Goal: Task Accomplishment & Management: Manage account settings

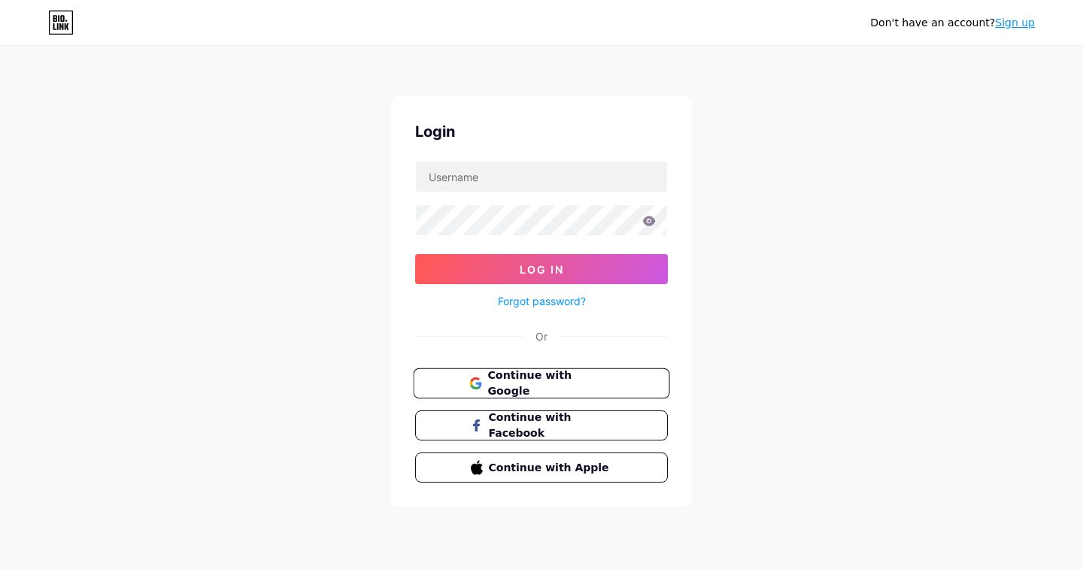
click at [535, 384] on span "Continue with Google" at bounding box center [550, 384] width 126 height 32
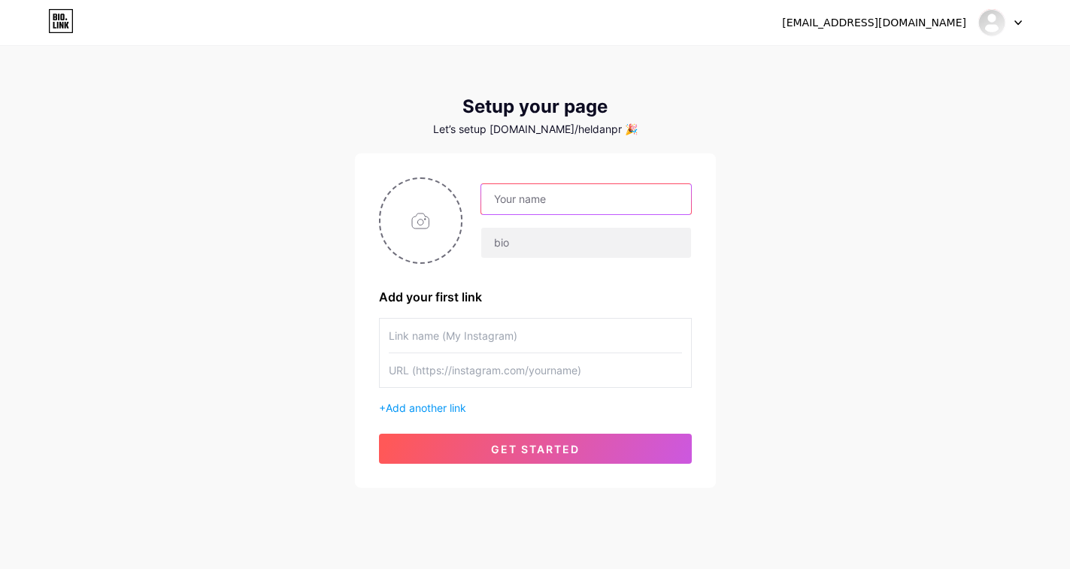
click at [572, 204] on input "text" at bounding box center [585, 199] width 209 height 30
click at [540, 200] on input "text" at bounding box center [585, 199] width 209 height 30
type input "awn"
click at [523, 255] on input "text" at bounding box center [585, 243] width 209 height 30
type input "Freedom"
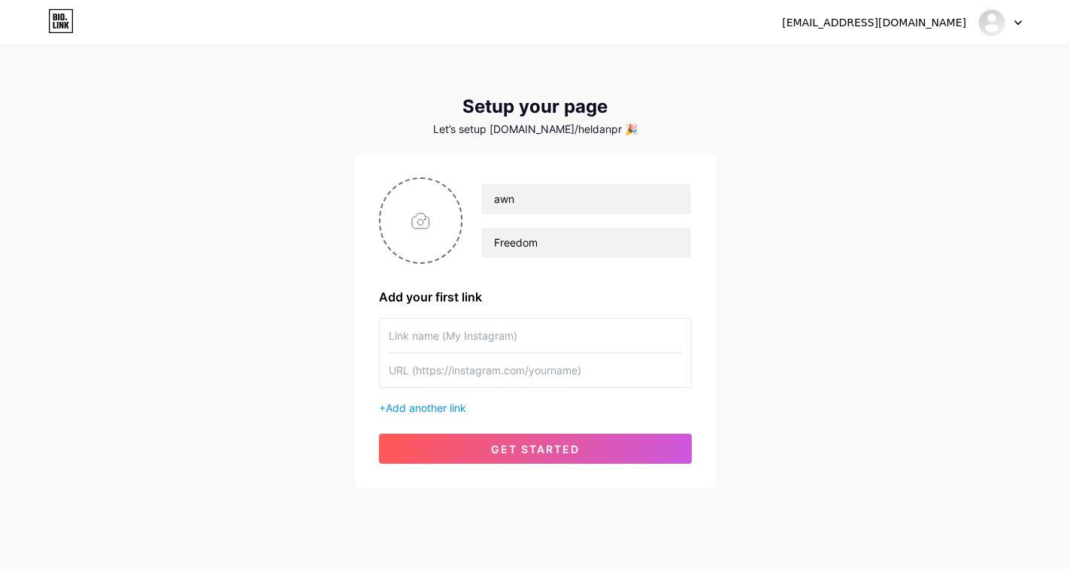
click at [511, 332] on input "text" at bounding box center [535, 336] width 293 height 34
click at [429, 406] on span "Add another link" at bounding box center [426, 408] width 80 height 13
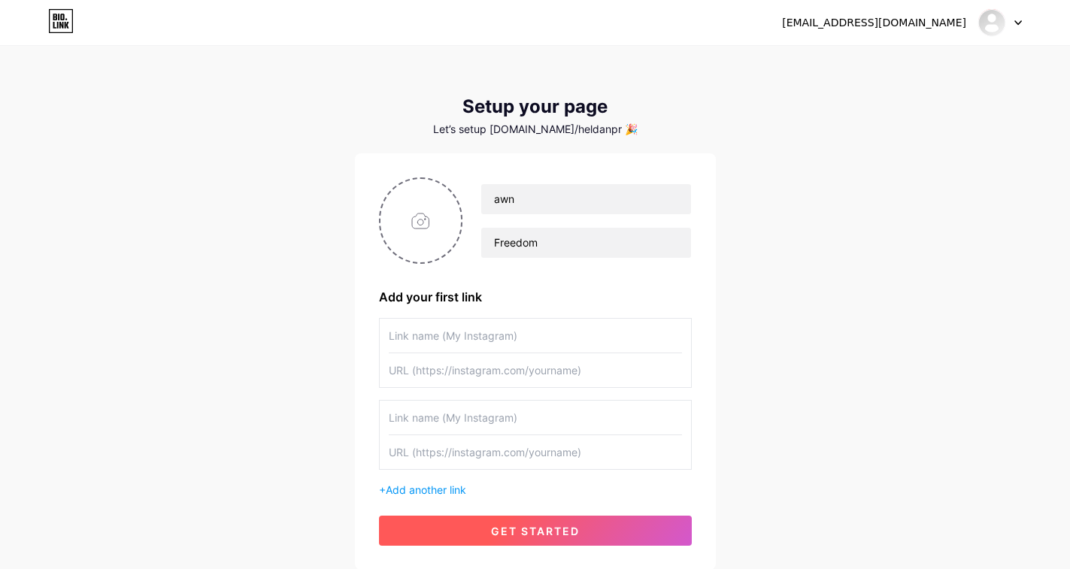
click at [535, 526] on span "get started" at bounding box center [535, 531] width 89 height 13
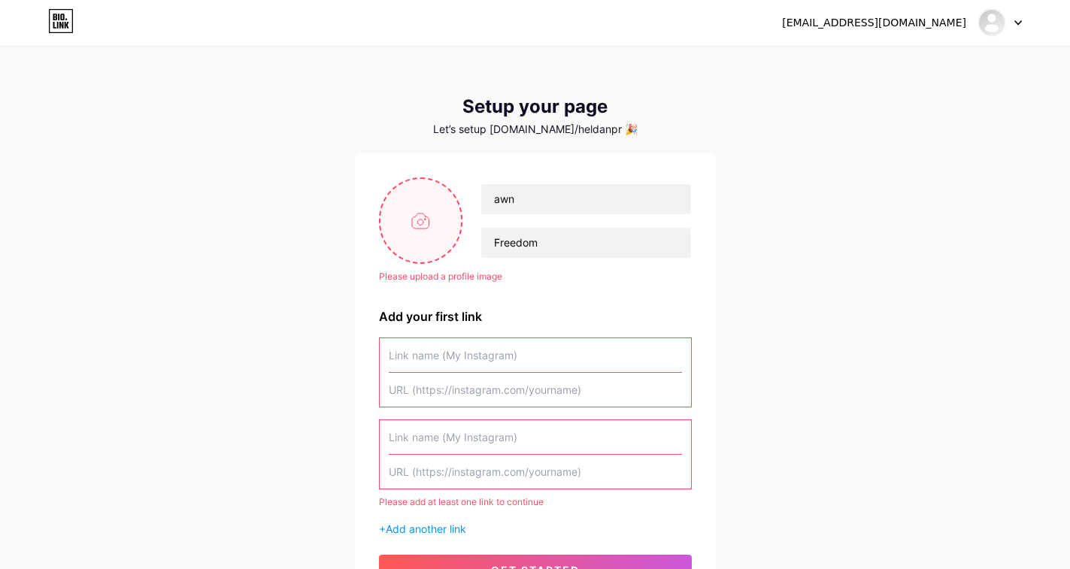
click at [420, 220] on input "file" at bounding box center [421, 220] width 81 height 83
type input "C:\fakepath\aa0557ec-316f-466a-ad5f-361875603a02.png"
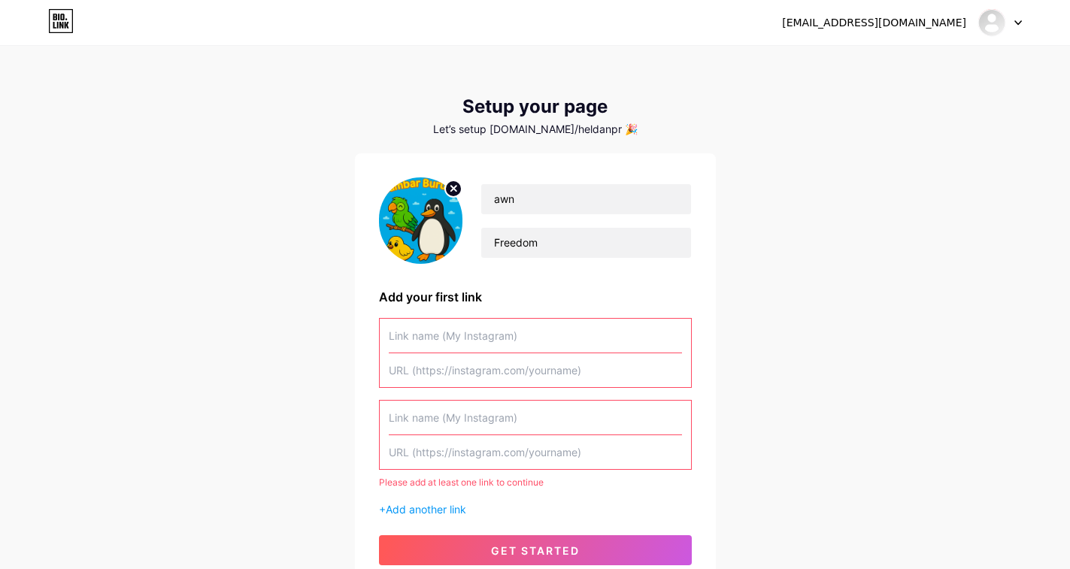
click at [454, 460] on input "text" at bounding box center [535, 452] width 293 height 34
paste input "[URL][DOMAIN_NAME]"
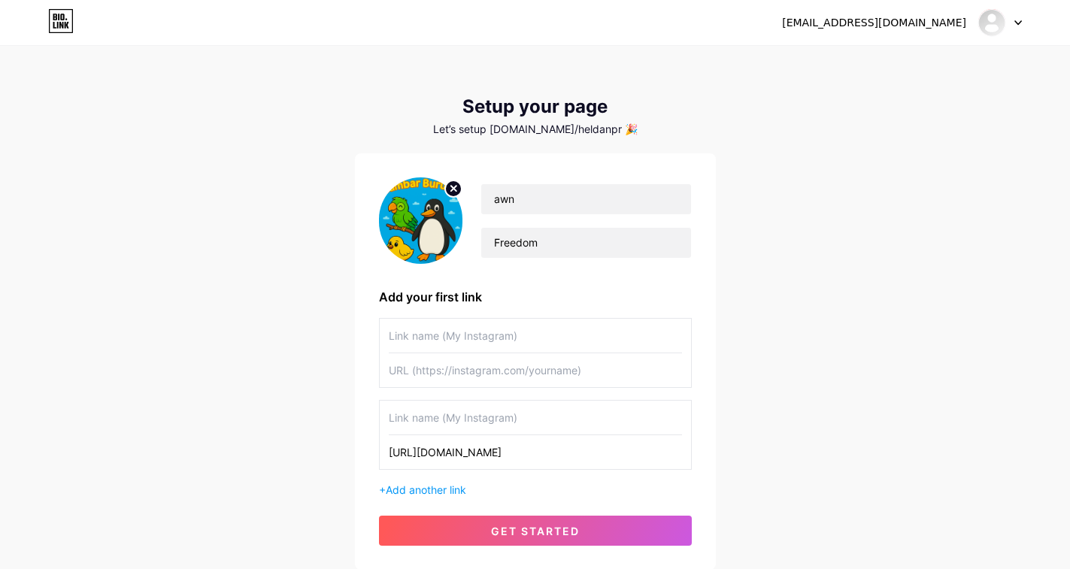
drag, startPoint x: 403, startPoint y: 455, endPoint x: 970, endPoint y: 454, distance: 567.1
click at [970, 454] on div "[EMAIL_ADDRESS][DOMAIN_NAME] Dashboard Logout Setup your page Let’s setup [DOMA…" at bounding box center [535, 309] width 1070 height 618
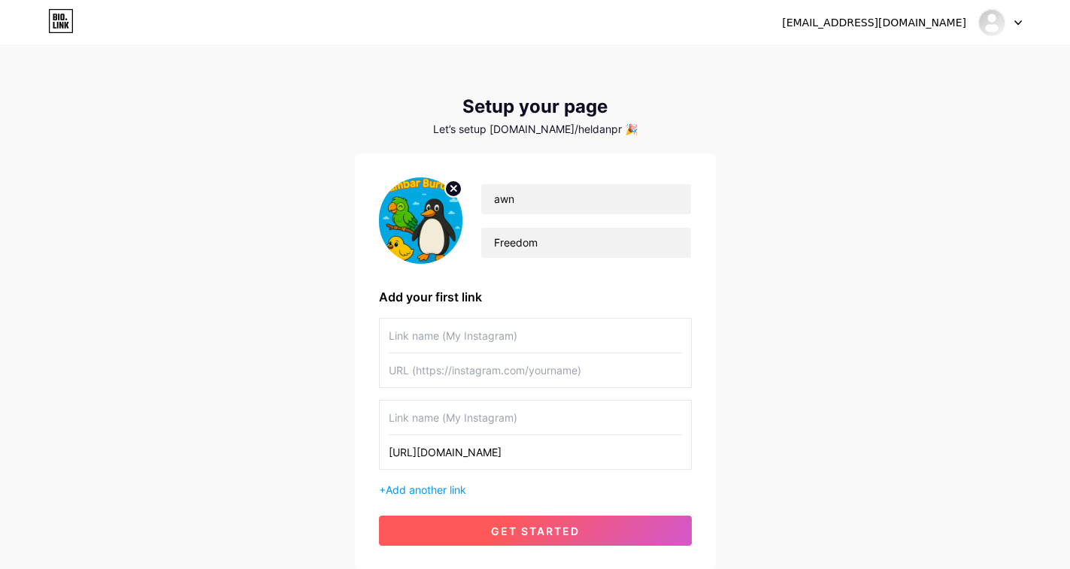
type input "[URL][DOMAIN_NAME]"
click at [490, 529] on button "get started" at bounding box center [535, 531] width 313 height 30
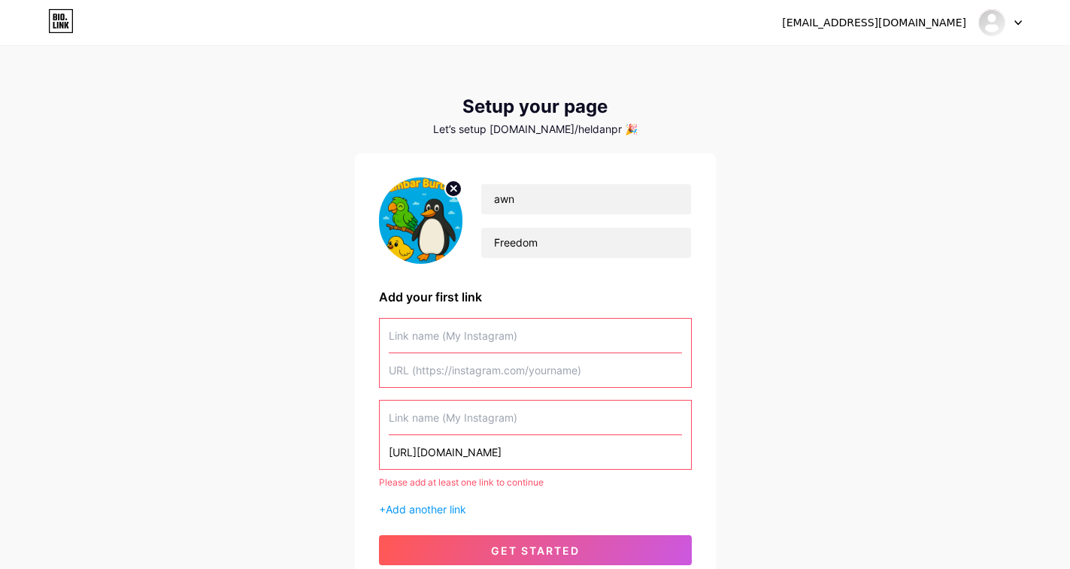
click at [575, 450] on input "[URL][DOMAIN_NAME]" at bounding box center [535, 452] width 293 height 34
click at [483, 403] on input "text" at bounding box center [535, 418] width 293 height 34
paste input "[URL][DOMAIN_NAME]"
type input "[URL][DOMAIN_NAME]"
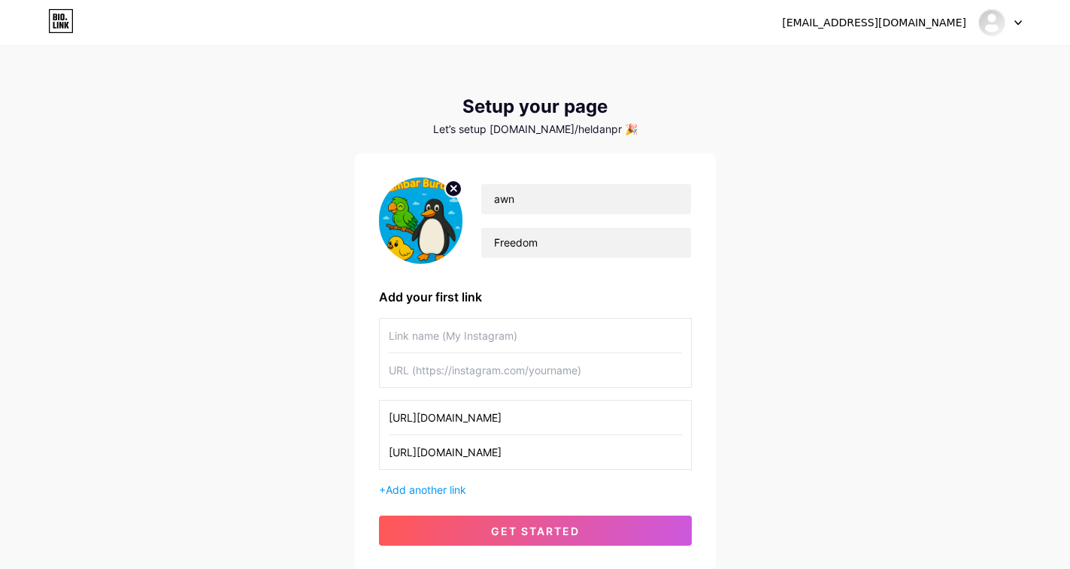
click at [485, 368] on input "text" at bounding box center [535, 370] width 293 height 34
paste input "[URL][DOMAIN_NAME]"
type input "[URL][DOMAIN_NAME]"
click at [491, 332] on input "text" at bounding box center [535, 336] width 293 height 34
paste input "[URL][DOMAIN_NAME]"
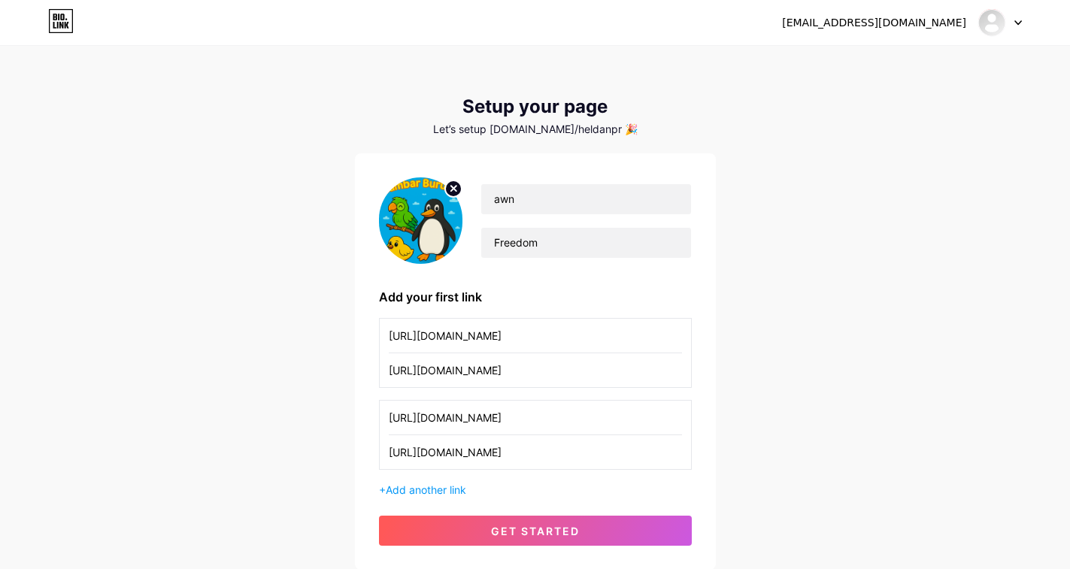
type input "[URL][DOMAIN_NAME]"
click at [794, 432] on div "[EMAIL_ADDRESS][DOMAIN_NAME] Dashboard Logout Setup your page Let’s setup [DOMA…" at bounding box center [535, 309] width 1070 height 618
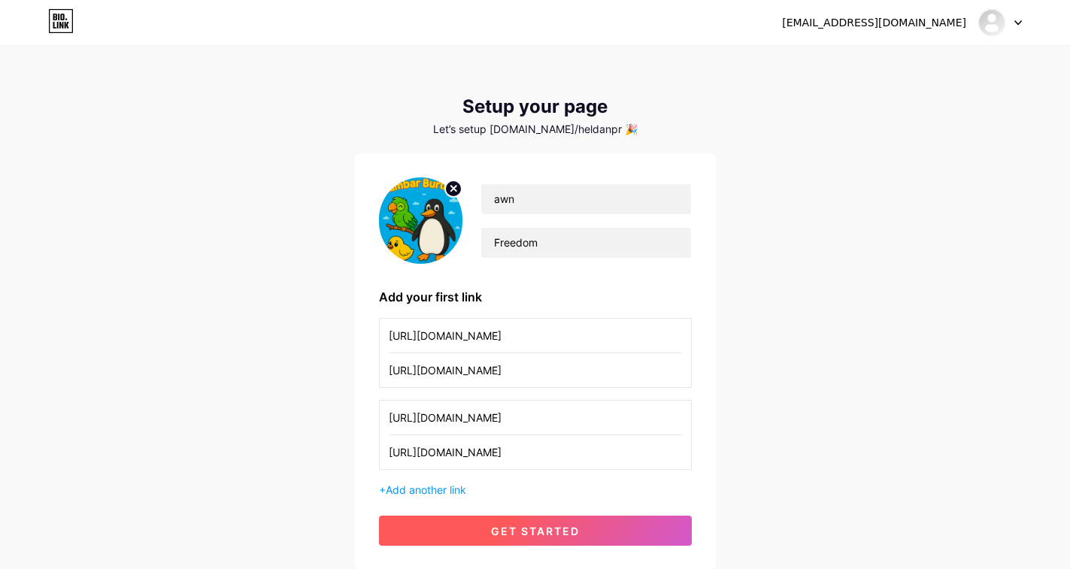
click at [526, 542] on button "get started" at bounding box center [535, 531] width 313 height 30
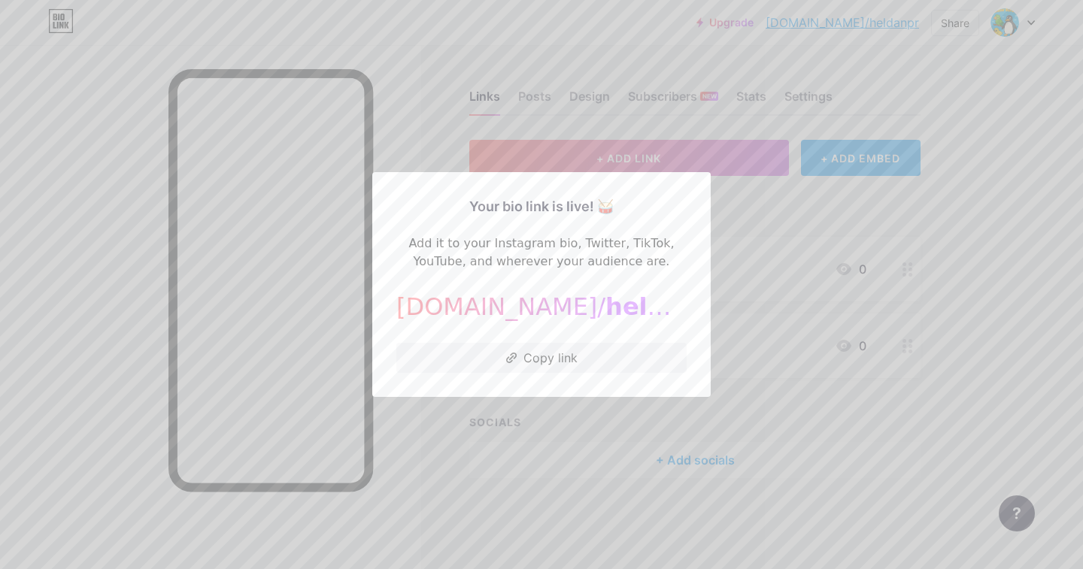
click at [545, 439] on div at bounding box center [541, 284] width 1083 height 569
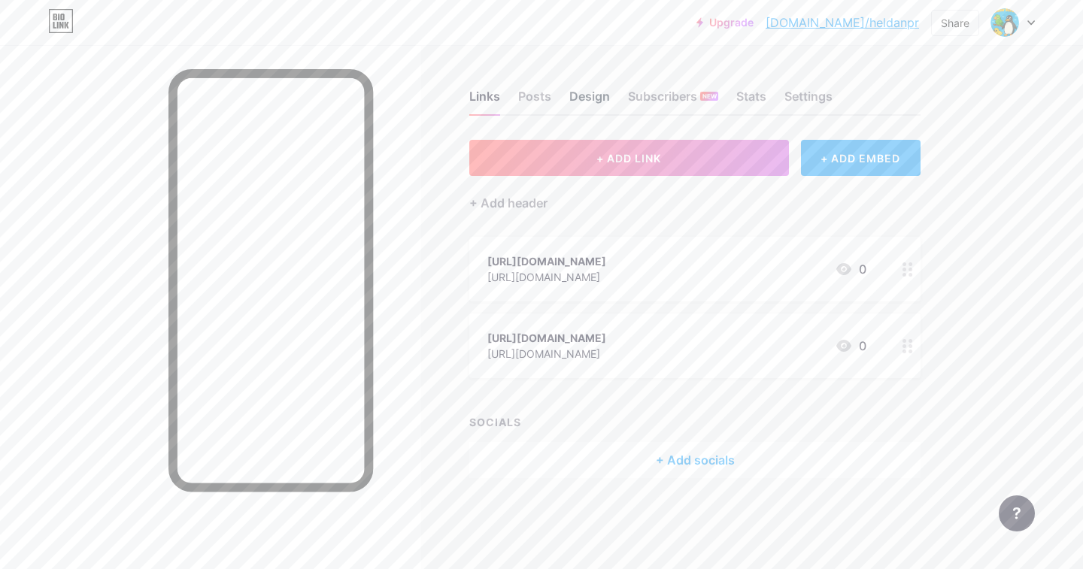
click at [596, 97] on div "Design" at bounding box center [589, 100] width 41 height 27
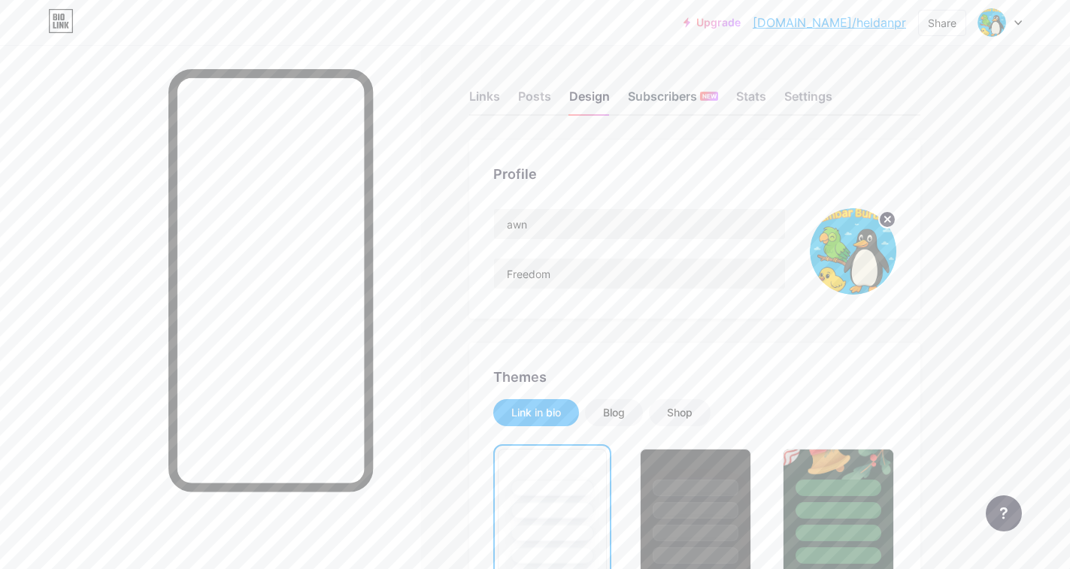
click at [658, 91] on div "Subscribers NEW" at bounding box center [673, 100] width 90 height 27
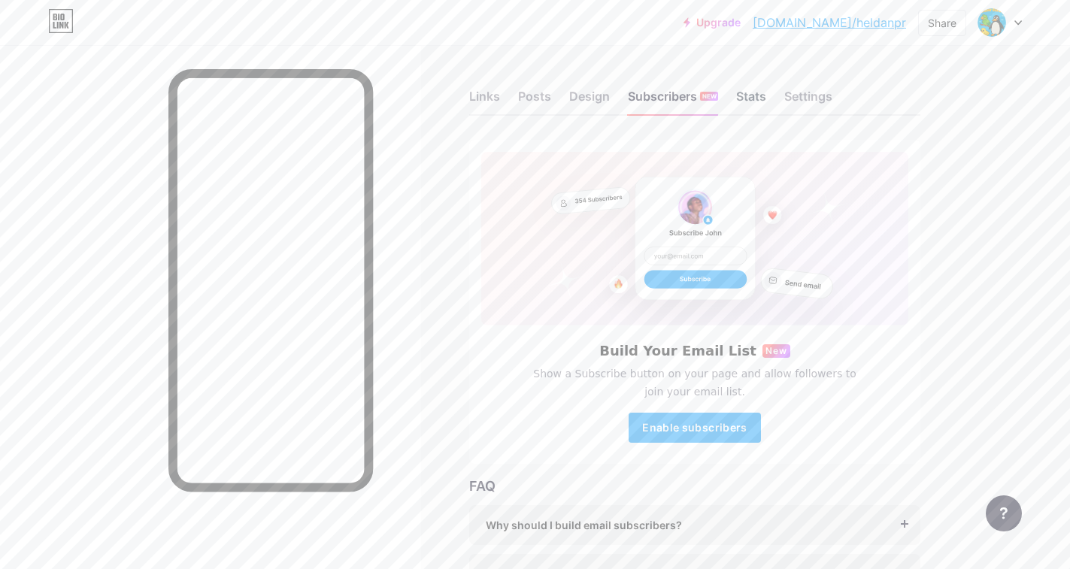
click at [763, 91] on div "Stats" at bounding box center [751, 100] width 30 height 27
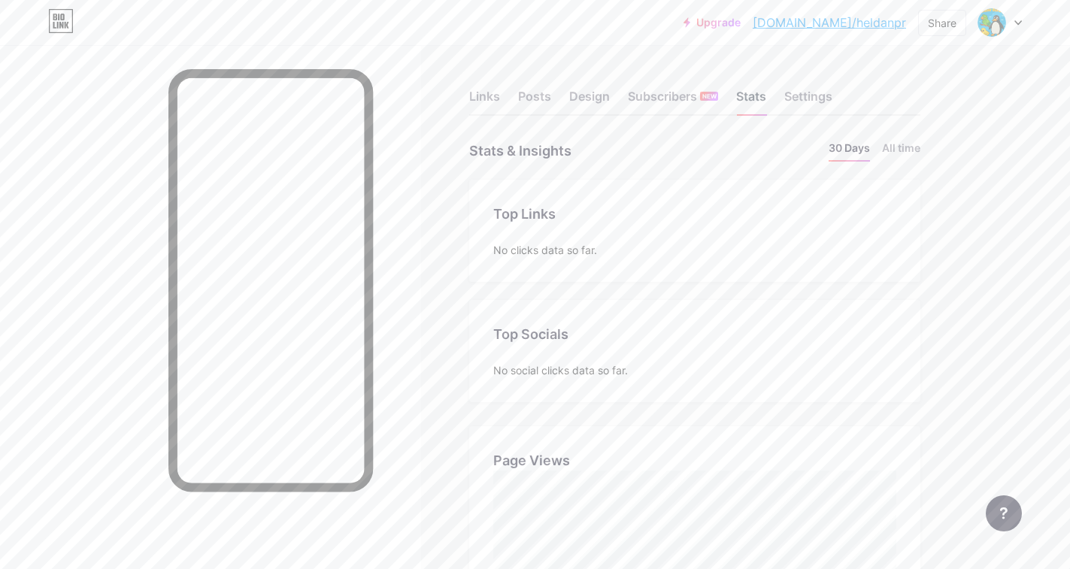
scroll to position [569, 1070]
click at [905, 150] on li "All time" at bounding box center [901, 151] width 38 height 22
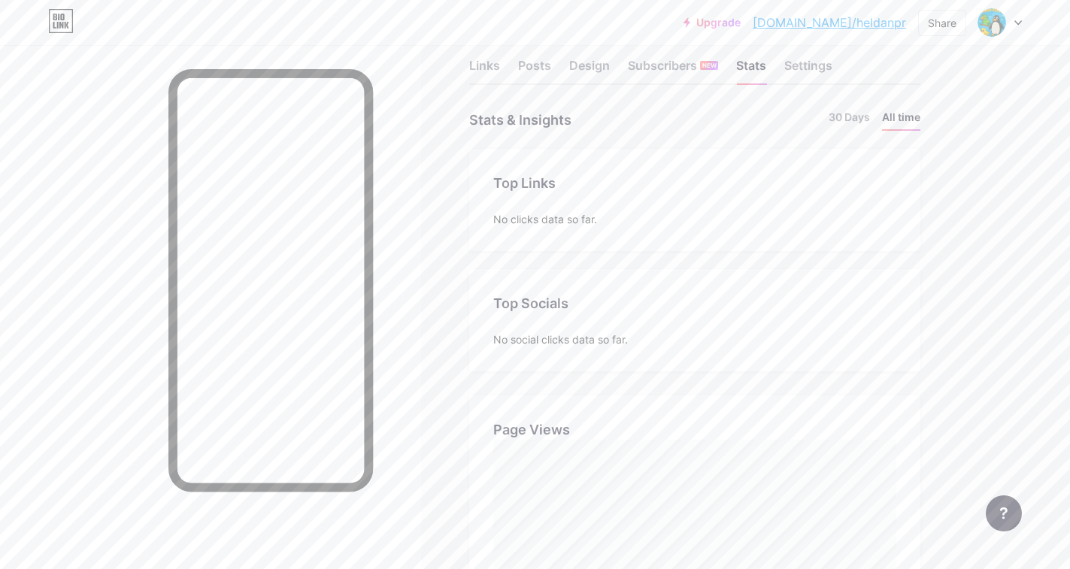
scroll to position [0, 0]
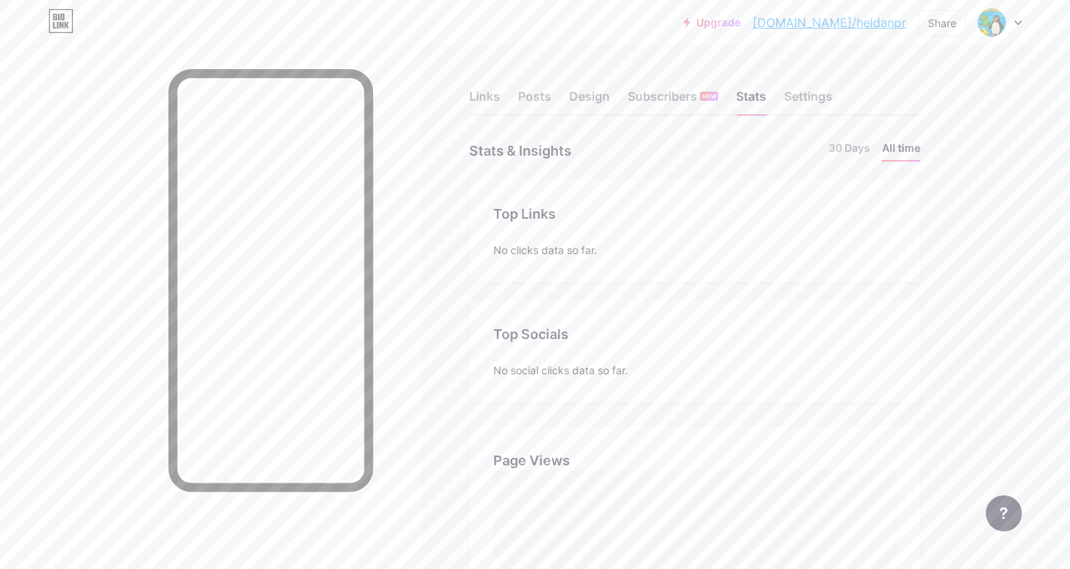
click at [554, 100] on div "Links Posts Design Subscribers NEW Stats Settings" at bounding box center [694, 89] width 451 height 53
click at [536, 99] on div "Posts" at bounding box center [534, 100] width 33 height 27
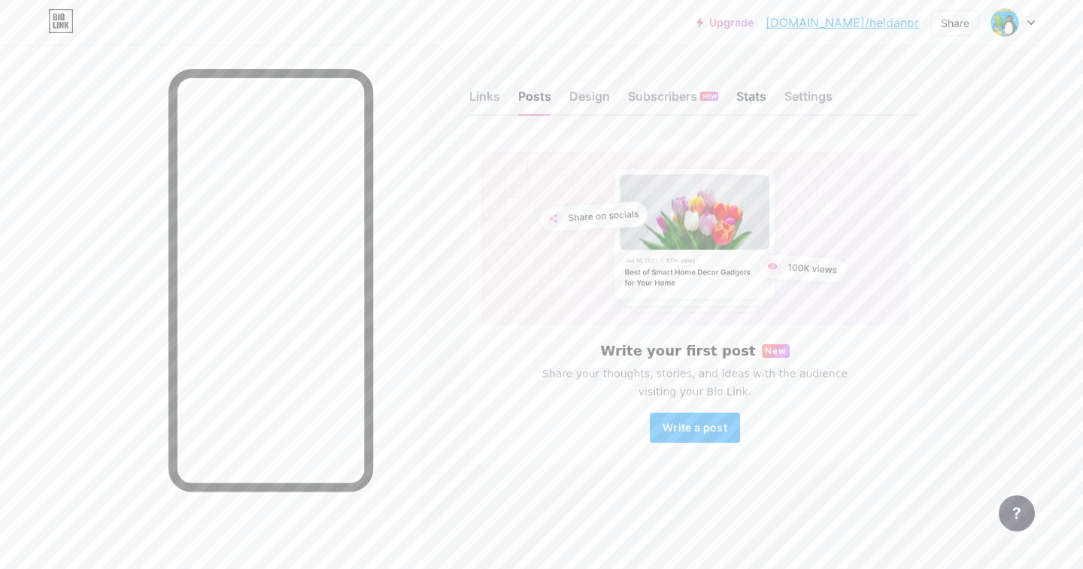
click at [742, 99] on div "Stats" at bounding box center [751, 100] width 30 height 27
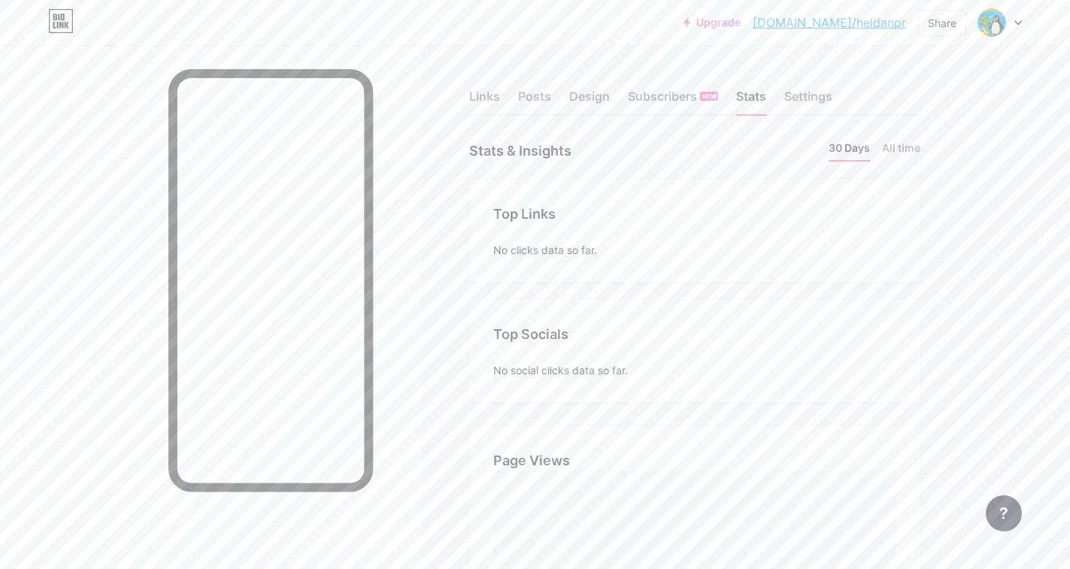
scroll to position [569, 1070]
